Goal: Transaction & Acquisition: Obtain resource

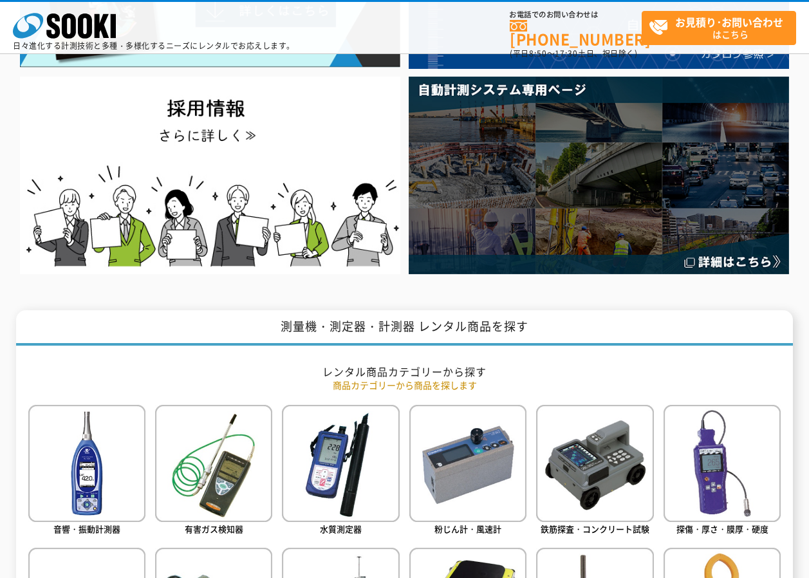
scroll to position [258, 0]
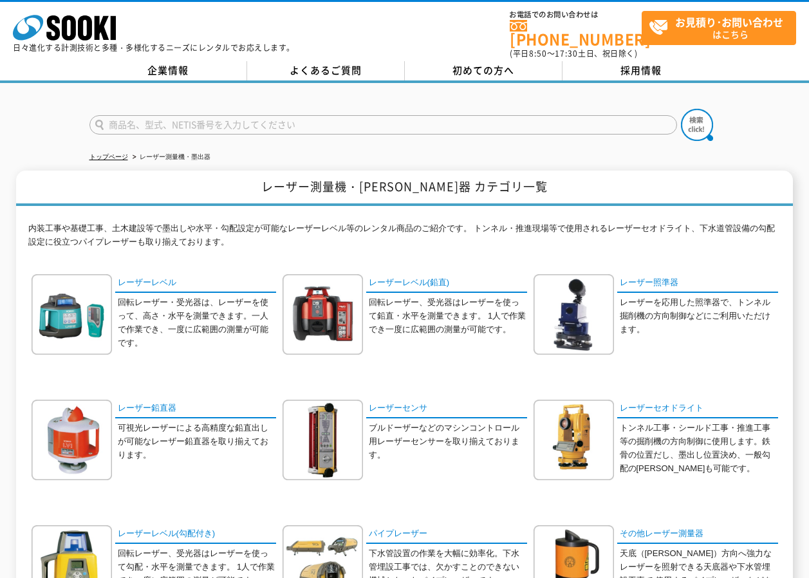
drag, startPoint x: 1, startPoint y: 8, endPoint x: 0, endPoint y: 89, distance: 81.8
click at [0, 34] on html "株式会社 ソーキ spMenu 日々進化する計測技術と多種・多様化するニーズにレンタルでお応えします。 お電話でのお問い合わせは 0120-856-990 (…" at bounding box center [404, 484] width 809 height 969
click at [0, 89] on html "株式会社 ソーキ spMenu 日々進化する計測技術と多種・多様化するニーズにレンタルでお応えします。 お電話でのお問い合わせは 0120-856-990 (…" at bounding box center [404, 484] width 809 height 969
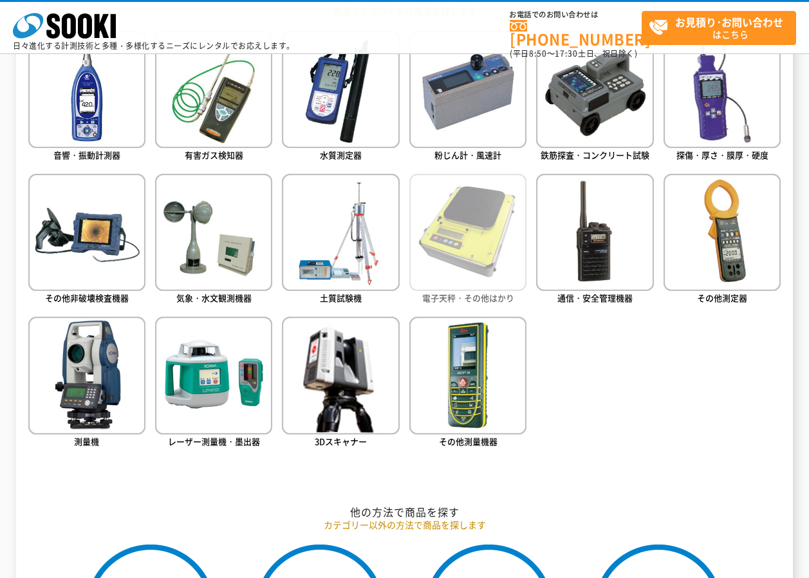
scroll to position [644, 0]
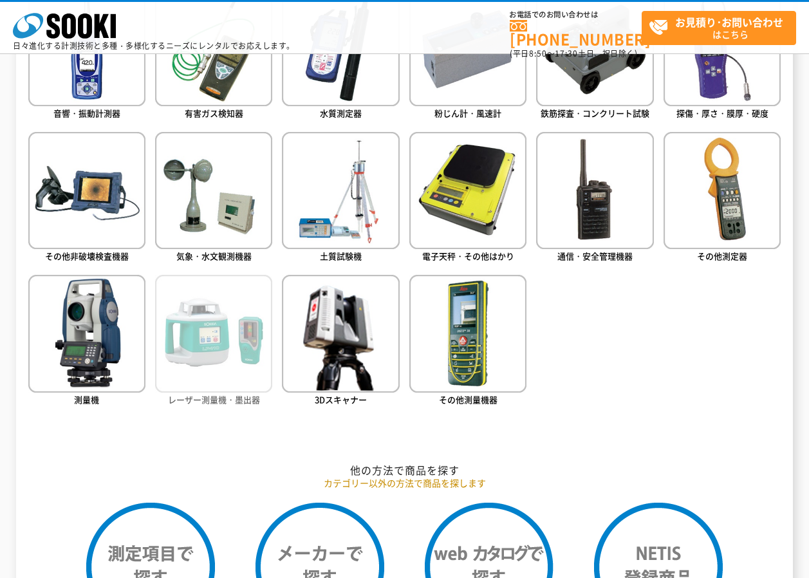
click at [186, 346] on img at bounding box center [213, 333] width 117 height 117
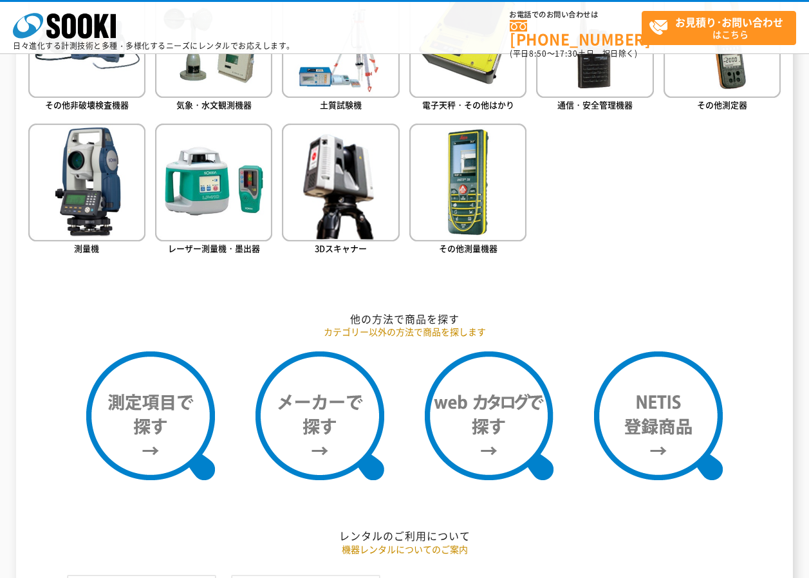
scroll to position [837, 0]
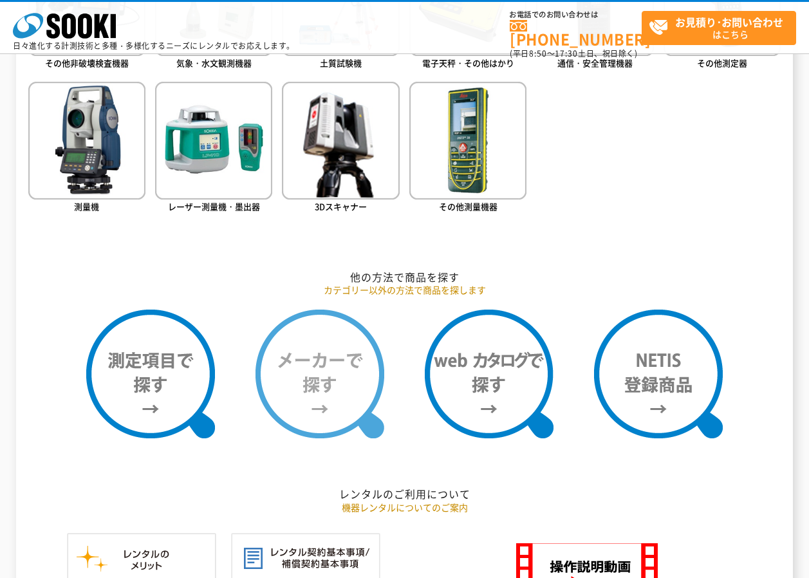
click at [345, 361] on img at bounding box center [320, 374] width 129 height 129
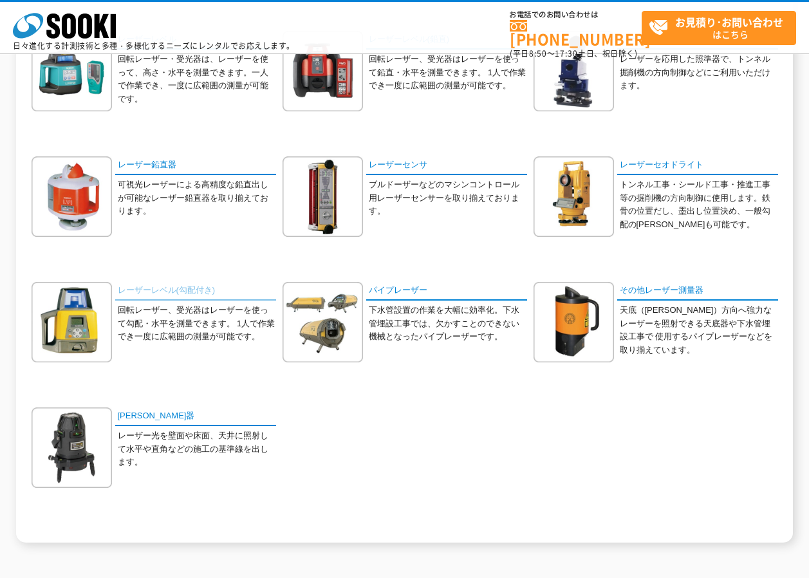
scroll to position [193, 0]
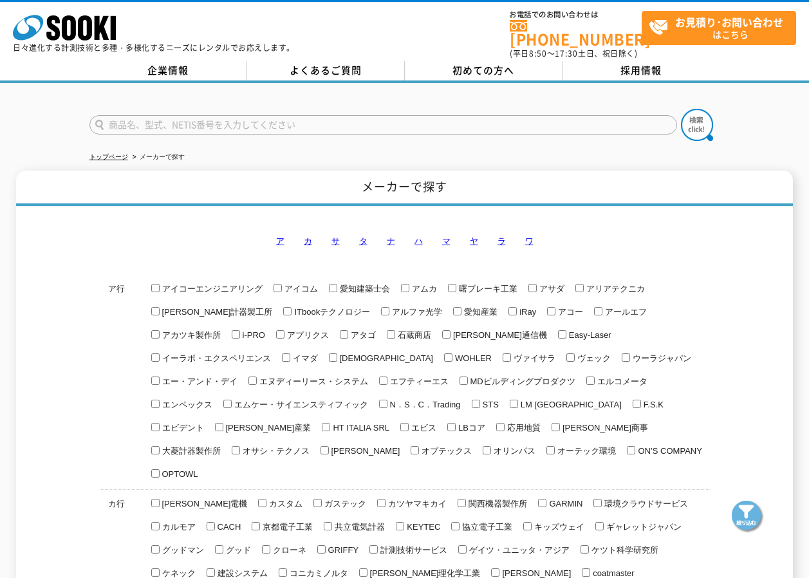
click at [498, 236] on link "ラ" at bounding box center [502, 241] width 8 height 10
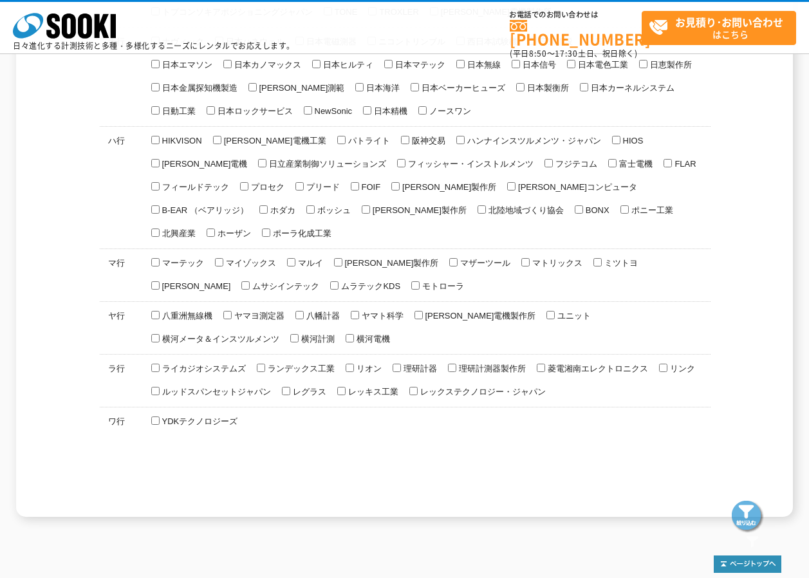
scroll to position [869, 0]
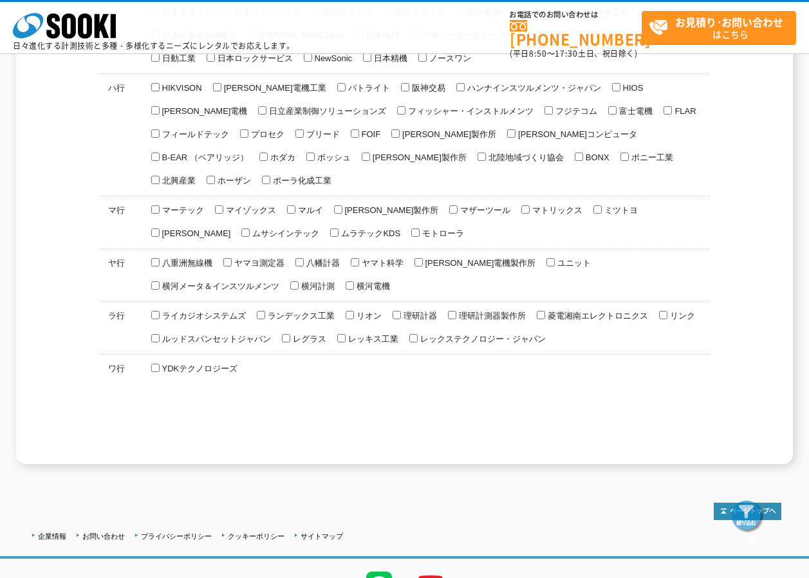
click at [190, 311] on span "ライカジオシステムズ" at bounding box center [203, 316] width 86 height 10
click at [160, 311] on input "ライカジオシステムズ" at bounding box center [155, 315] width 8 height 8
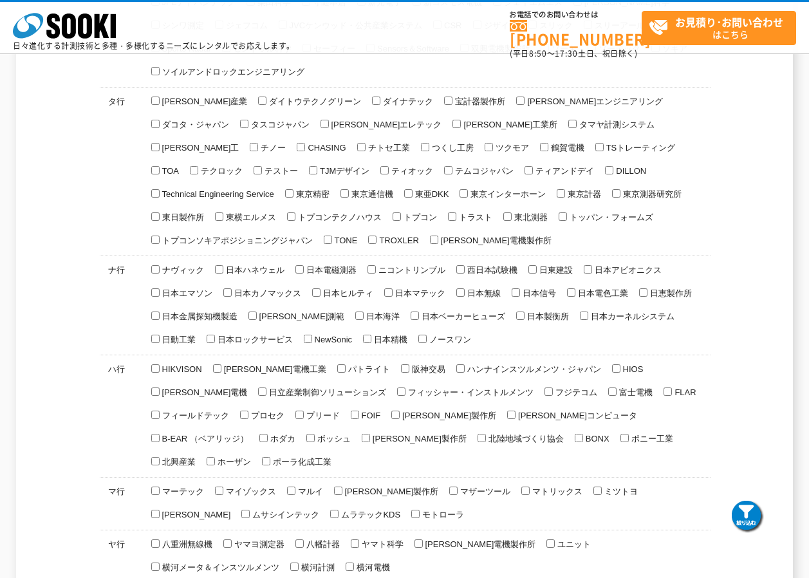
scroll to position [773, 0]
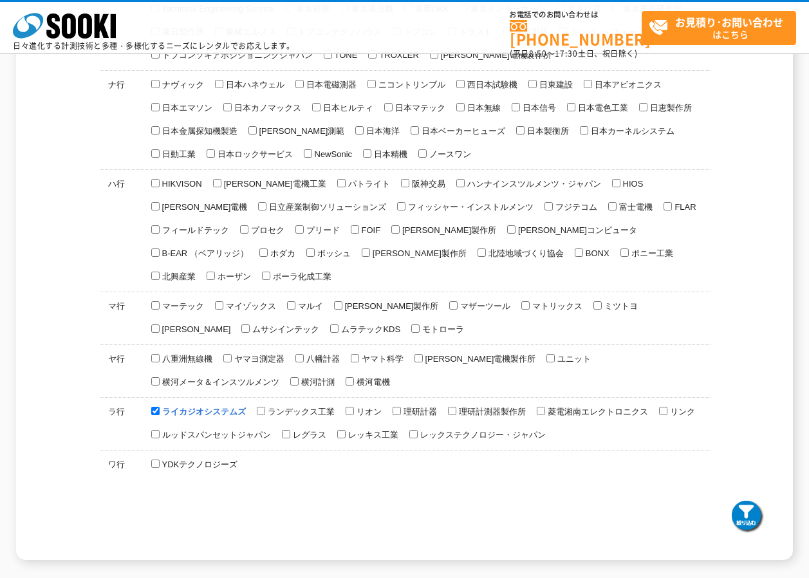
click at [156, 407] on input "ライカジオシステムズ" at bounding box center [155, 411] width 8 height 8
click at [169, 407] on span "ライカジオシステムズ" at bounding box center [203, 412] width 86 height 10
click at [160, 407] on input "ライカジオシステムズ" at bounding box center [155, 411] width 8 height 8
click at [167, 407] on span "ライカジオシステムズ" at bounding box center [203, 412] width 86 height 10
click at [160, 407] on input "ライカジオシステムズ" at bounding box center [155, 411] width 8 height 8
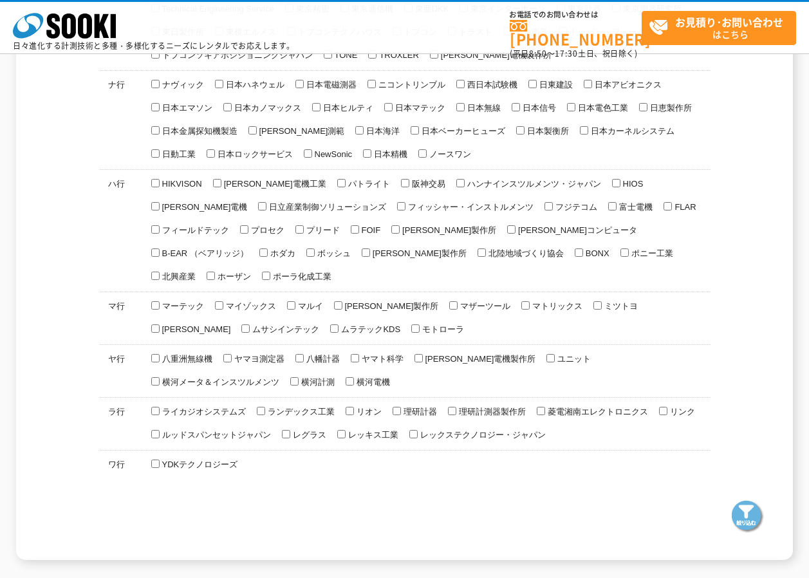
click at [167, 407] on span "ライカジオシステムズ" at bounding box center [203, 412] width 86 height 10
click at [160, 407] on input "ライカジオシステムズ" at bounding box center [155, 411] width 8 height 8
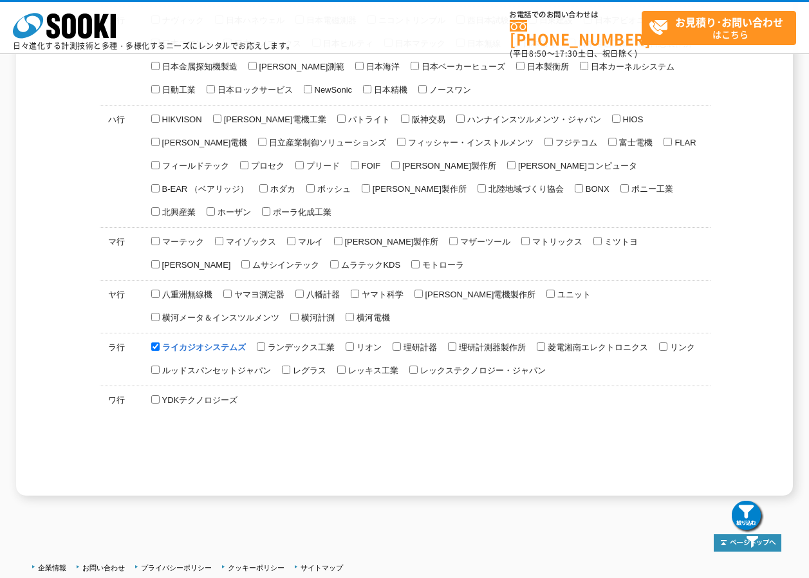
click at [206, 343] on span "ライカジオシステムズ" at bounding box center [203, 348] width 86 height 10
click at [160, 343] on input "ライカジオシステムズ" at bounding box center [155, 347] width 8 height 8
checkbox input "false"
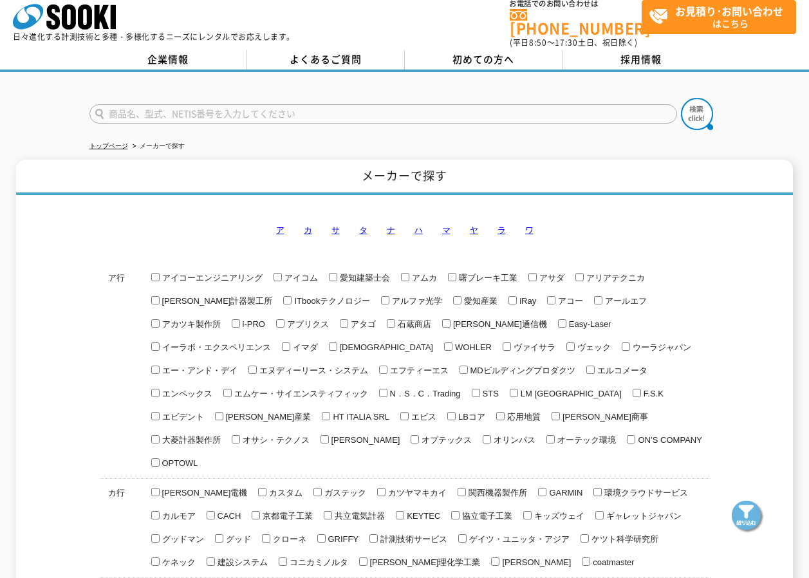
scroll to position [0, 0]
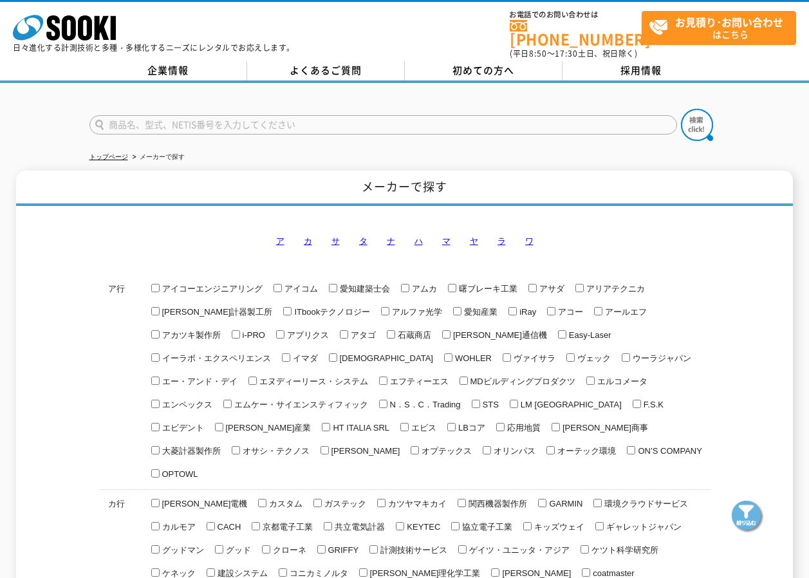
click at [207, 115] on input "text" at bounding box center [383, 124] width 588 height 19
type input "ics50"
click at [681, 109] on button at bounding box center [697, 125] width 32 height 32
